Goal: Task Accomplishment & Management: Complete application form

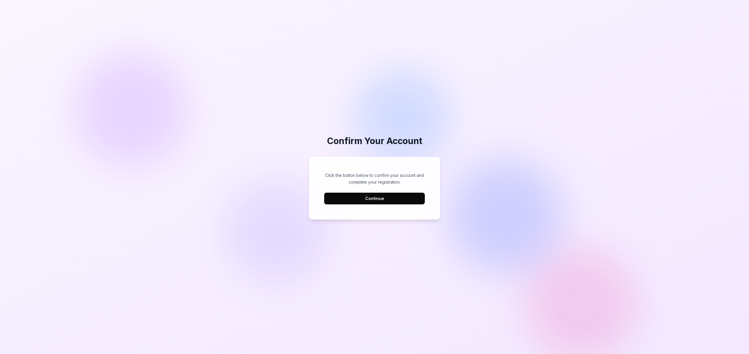
click at [349, 199] on button "Continue" at bounding box center [374, 198] width 101 height 12
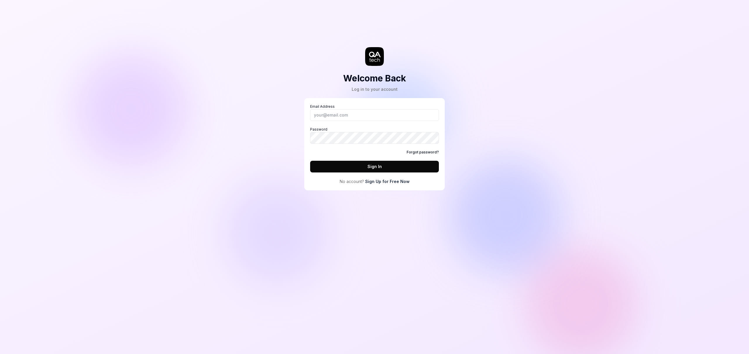
click at [527, 153] on div "Welcome Back Log in to your account Email Address Password Forgot password? Sig…" at bounding box center [374, 177] width 749 height 354
drag, startPoint x: 590, startPoint y: 168, endPoint x: 538, endPoint y: 154, distance: 53.5
click at [590, 168] on div "Welcome Back Log in to your account Email Address Password Forgot password? Sig…" at bounding box center [374, 177] width 749 height 354
